Goal: Transaction & Acquisition: Purchase product/service

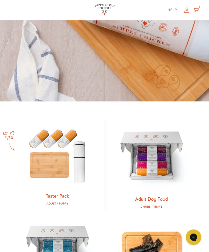
scroll to position [119, 0]
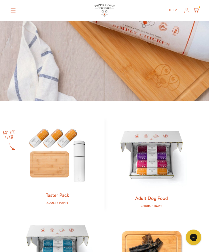
click at [197, 10] on icon at bounding box center [196, 10] width 5 height 6
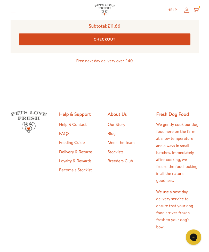
scroll to position [239, 0]
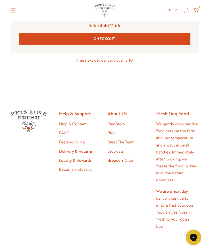
click at [121, 122] on link "Our Story" at bounding box center [117, 124] width 18 height 6
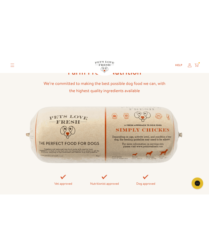
scroll to position [1349, 0]
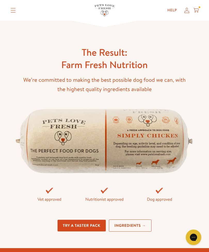
click at [133, 220] on link "Ingredients →" at bounding box center [130, 226] width 43 height 12
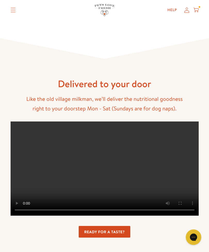
scroll to position [1052, 0]
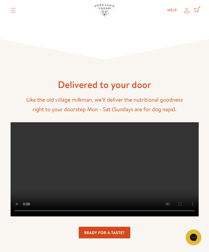
click at [200, 7] on div at bounding box center [200, 7] width 2 height 2
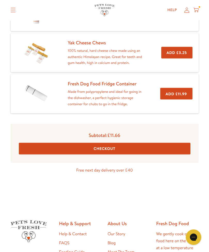
scroll to position [135, 0]
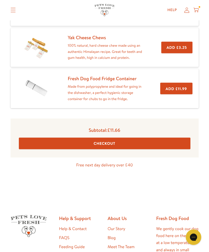
click at [105, 141] on button "Checkout" at bounding box center [105, 144] width 172 height 12
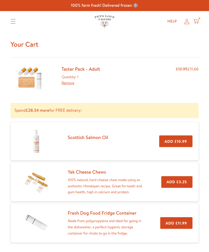
scroll to position [27, 0]
